Goal: Find specific page/section: Find specific page/section

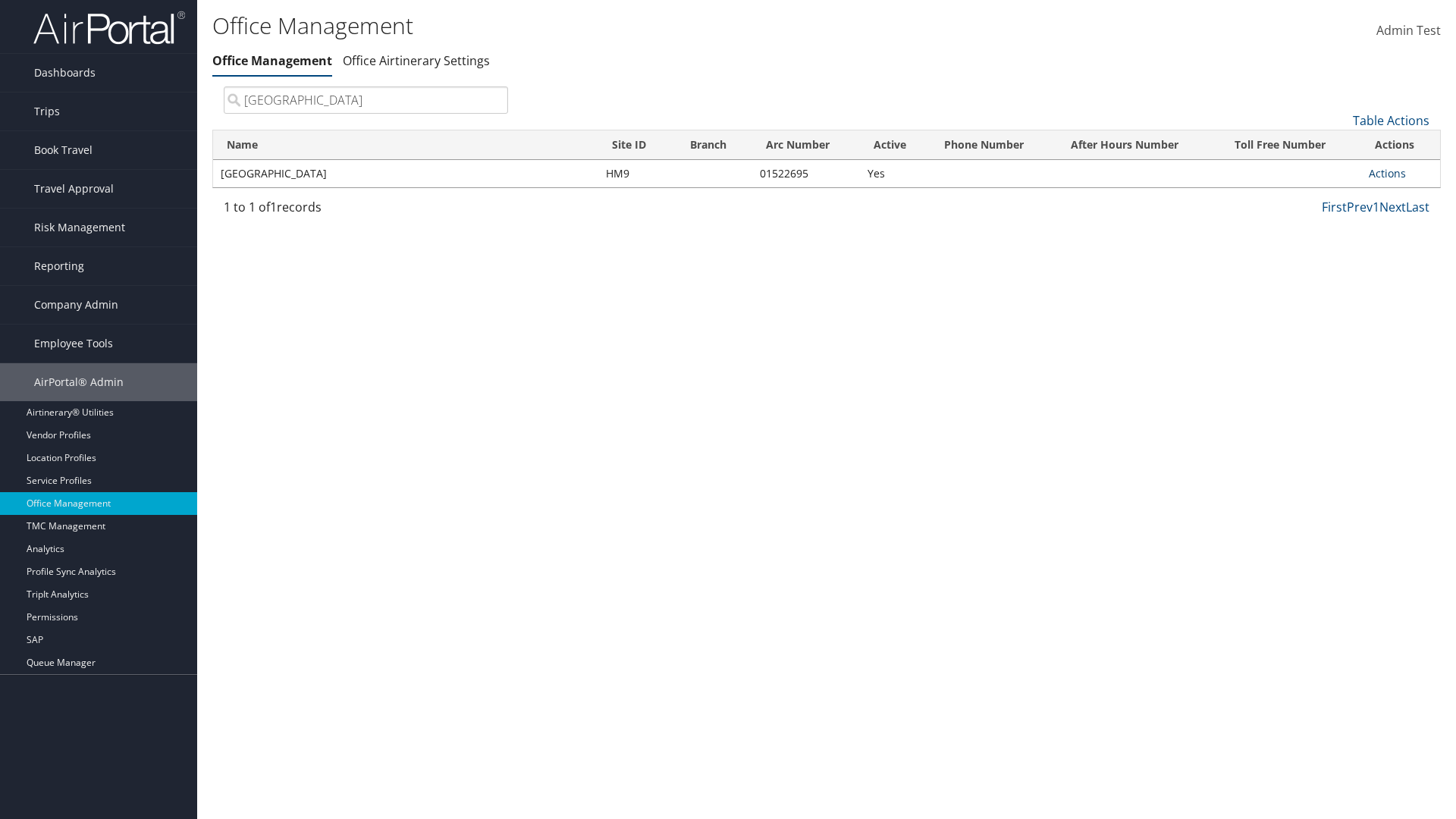
type input "[GEOGRAPHIC_DATA]"
click at [1387, 173] on link "Actions" at bounding box center [1387, 173] width 37 height 14
click at [1338, 221] on link "View Accounts" at bounding box center [1338, 222] width 128 height 26
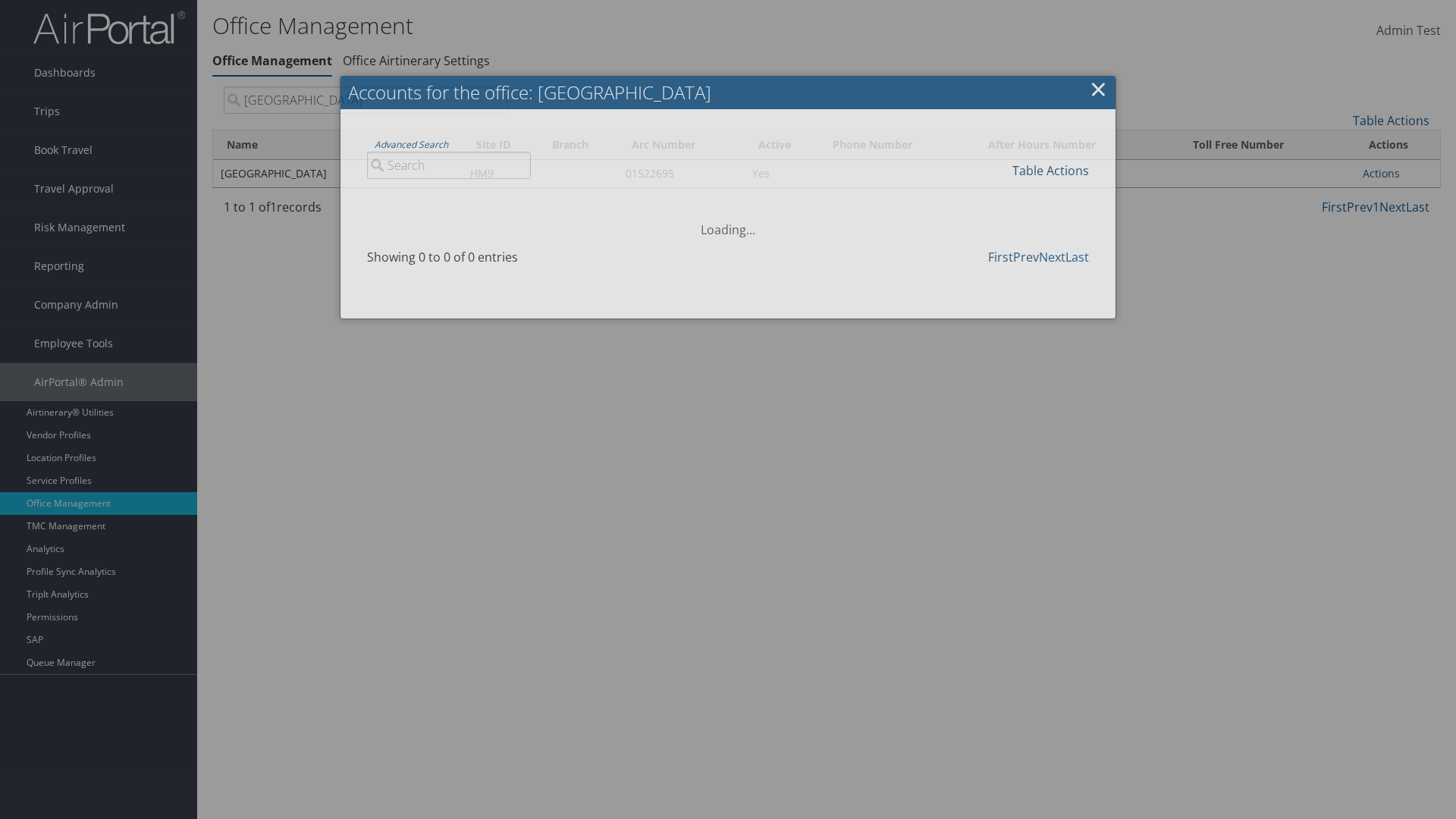
click at [1051, 170] on link "Table Actions" at bounding box center [1051, 171] width 77 height 17
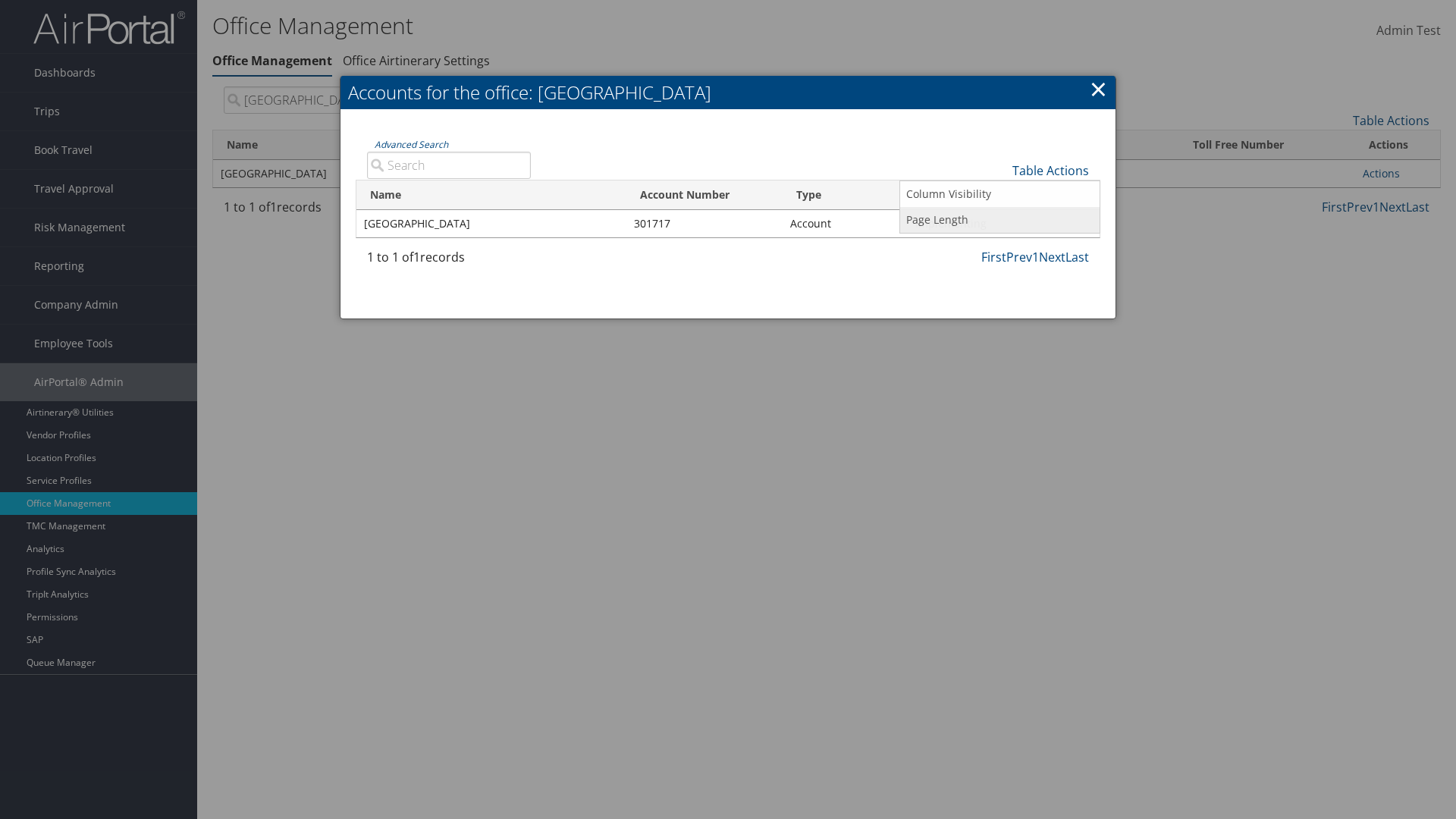
click at [1000, 219] on link "Page Length" at bounding box center [1000, 220] width 200 height 26
click at [1000, 221] on link "25" at bounding box center [1000, 222] width 200 height 26
click at [1051, 170] on link "Table Actions" at bounding box center [1051, 171] width 77 height 17
click at [1000, 219] on link "Page Length" at bounding box center [1000, 220] width 200 height 26
click at [1000, 247] on link "50" at bounding box center [1000, 247] width 200 height 26
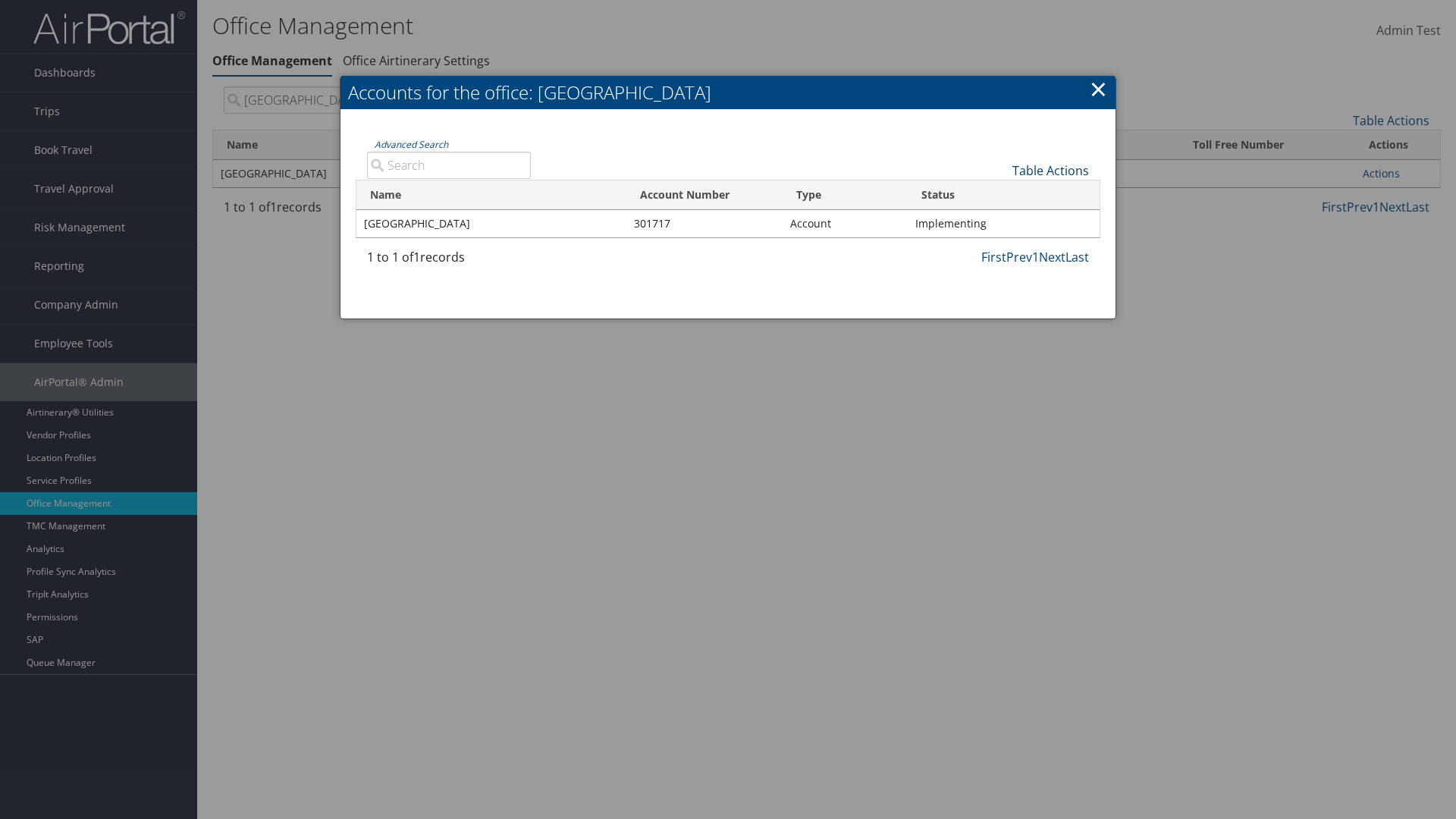
click at [1051, 170] on link "Table Actions" at bounding box center [1051, 171] width 77 height 17
click at [1000, 219] on link "Page Length" at bounding box center [1000, 220] width 200 height 26
click at [1000, 272] on link "100" at bounding box center [1000, 273] width 200 height 26
click at [1051, 170] on link "Table Actions" at bounding box center [1051, 171] width 77 height 17
click at [1000, 194] on link "Column Visibility" at bounding box center [1000, 194] width 200 height 26
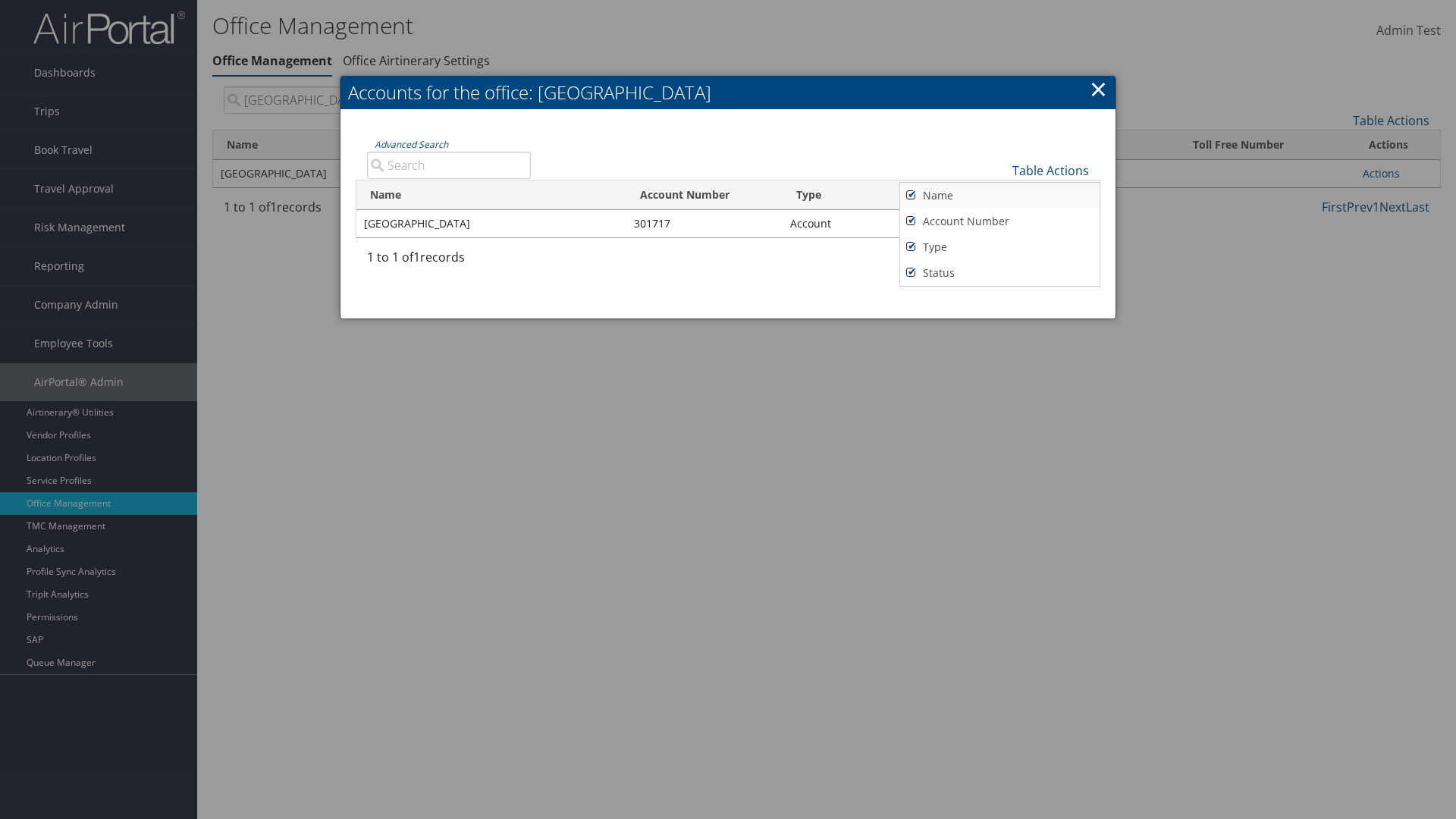
click at [1000, 195] on link "Name" at bounding box center [1000, 196] width 200 height 26
click at [1000, 221] on link "Account Number" at bounding box center [1000, 222] width 200 height 26
click at [1000, 247] on link "Type" at bounding box center [1000, 247] width 200 height 26
click at [1000, 272] on link "Status" at bounding box center [1000, 273] width 200 height 26
click at [1000, 195] on link "Name" at bounding box center [1000, 196] width 200 height 26
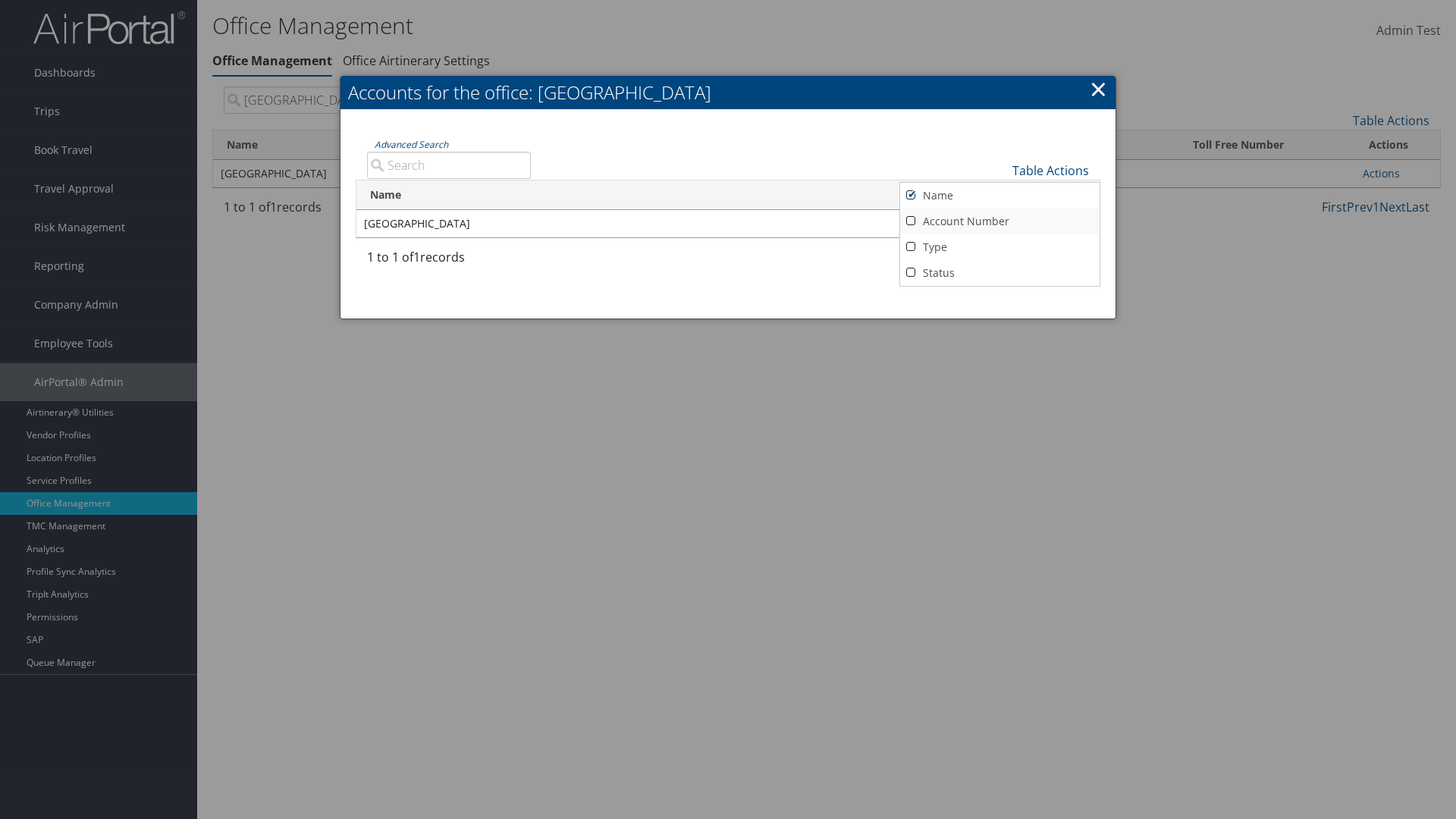
click at [1000, 221] on link "Account Number" at bounding box center [1000, 222] width 200 height 26
click at [1000, 247] on link "Type" at bounding box center [1000, 247] width 200 height 26
